Goal: Transaction & Acquisition: Purchase product/service

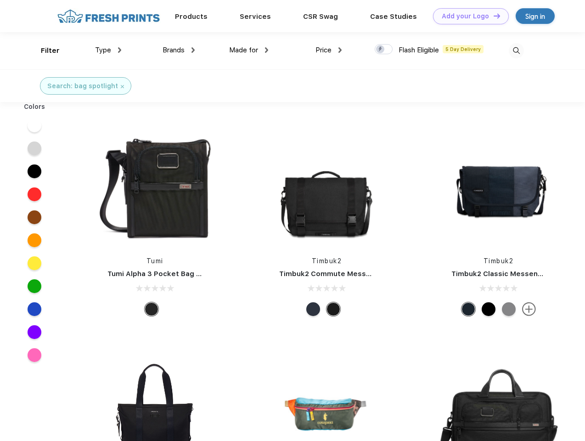
scroll to position [0, 0]
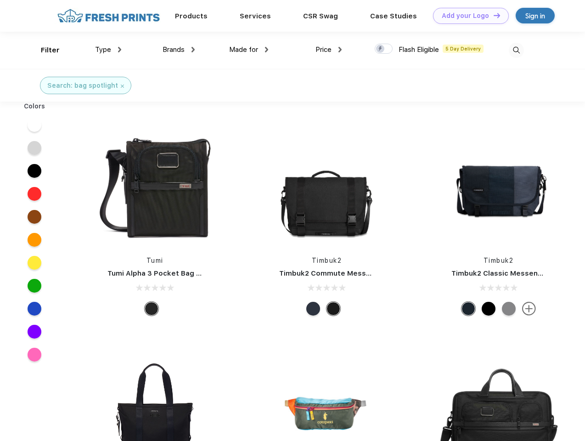
click at [468, 16] on link "Add your Logo Design Tool" at bounding box center [471, 16] width 76 height 16
click at [0, 0] on div "Design Tool" at bounding box center [0, 0] width 0 height 0
click at [493, 15] on link "Add your Logo Design Tool" at bounding box center [471, 16] width 76 height 16
click at [44, 50] on div "Filter" at bounding box center [50, 50] width 19 height 11
click at [108, 50] on span "Type" at bounding box center [103, 49] width 16 height 8
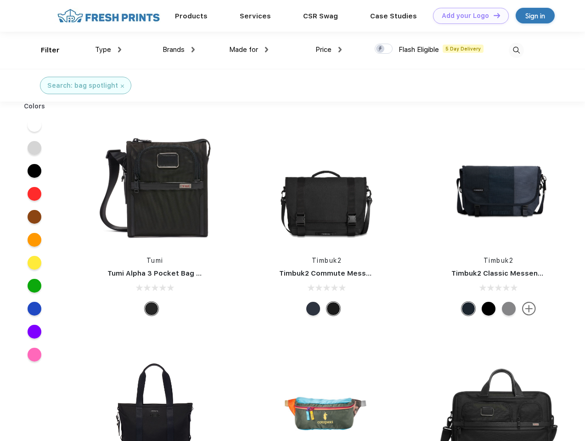
click at [179, 50] on span "Brands" at bounding box center [174, 49] width 22 height 8
click at [249, 50] on span "Made for" at bounding box center [243, 49] width 29 height 8
click at [329, 50] on span "Price" at bounding box center [324, 49] width 16 height 8
click at [384, 49] on div at bounding box center [384, 49] width 18 height 10
click at [381, 49] on input "checkbox" at bounding box center [378, 46] width 6 height 6
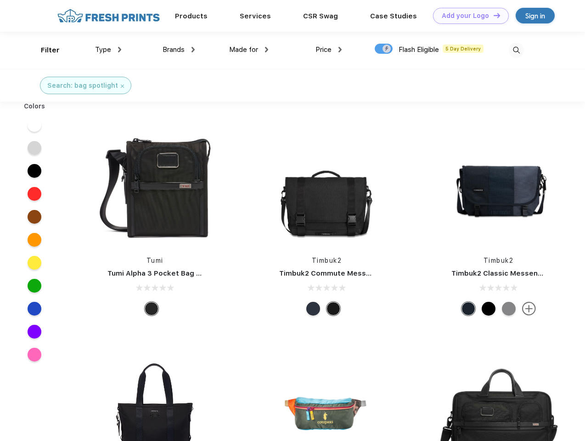
click at [516, 50] on img at bounding box center [516, 50] width 15 height 15
